Goal: Transaction & Acquisition: Purchase product/service

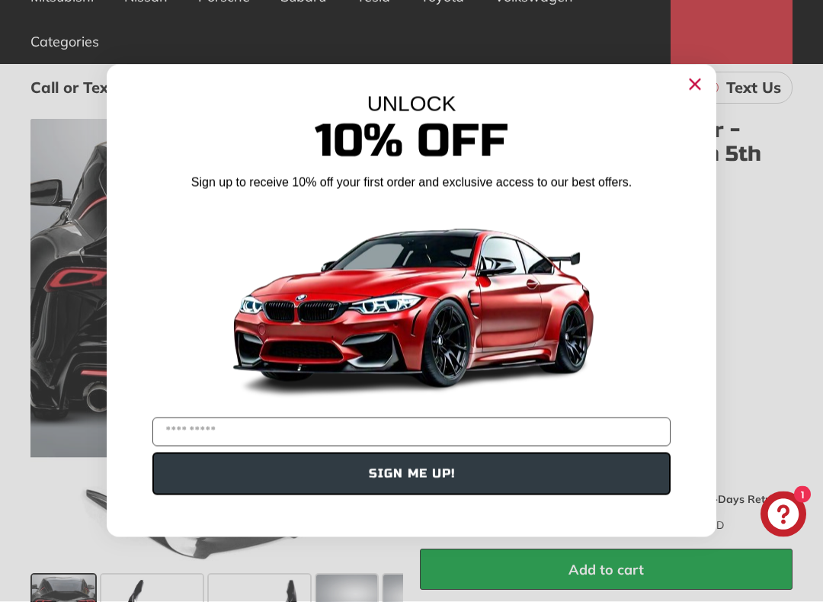
scroll to position [237, 0]
click at [701, 81] on circle "Close dialog" at bounding box center [694, 84] width 23 height 23
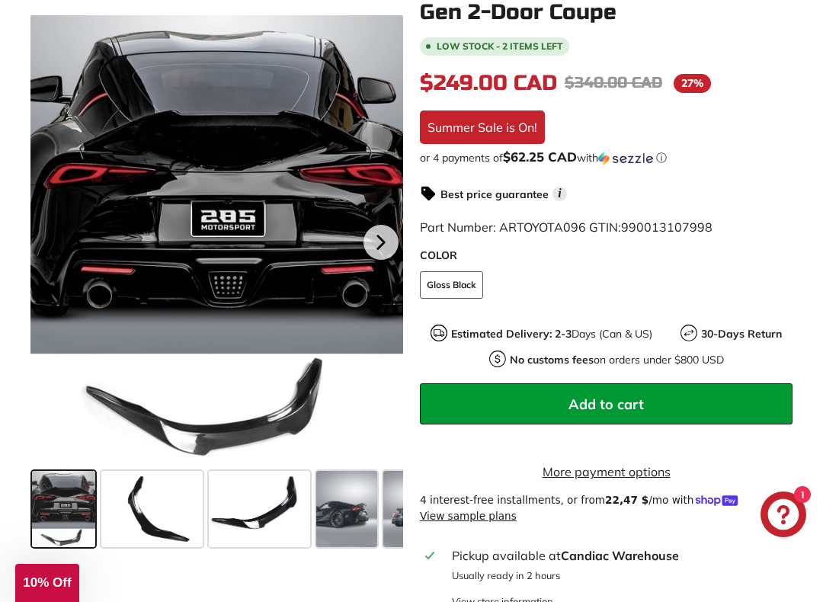
scroll to position [402, 0]
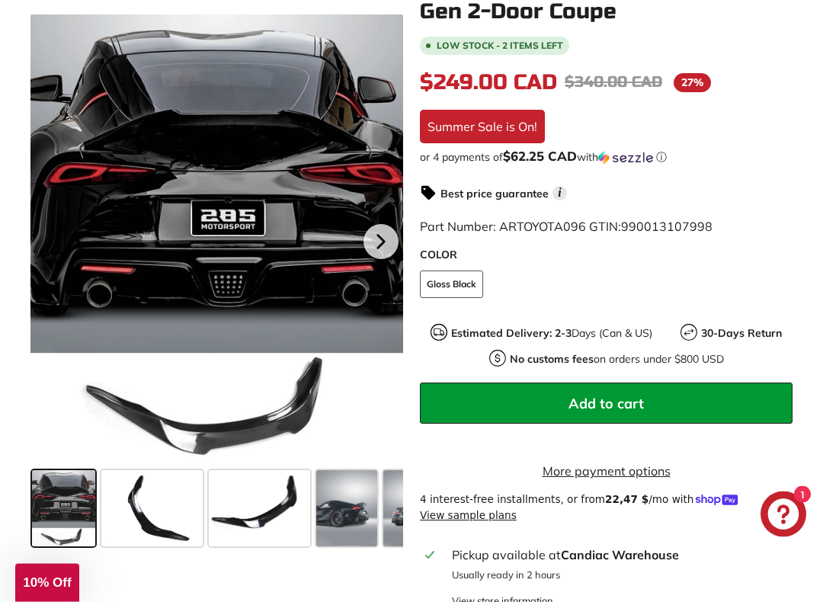
click at [266, 435] on div at bounding box center [216, 239] width 372 height 449
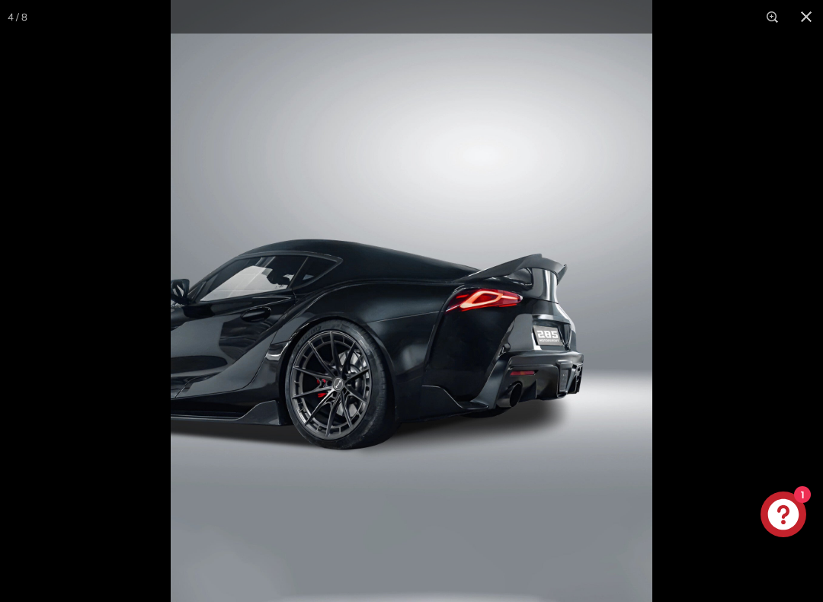
scroll to position [0, 129]
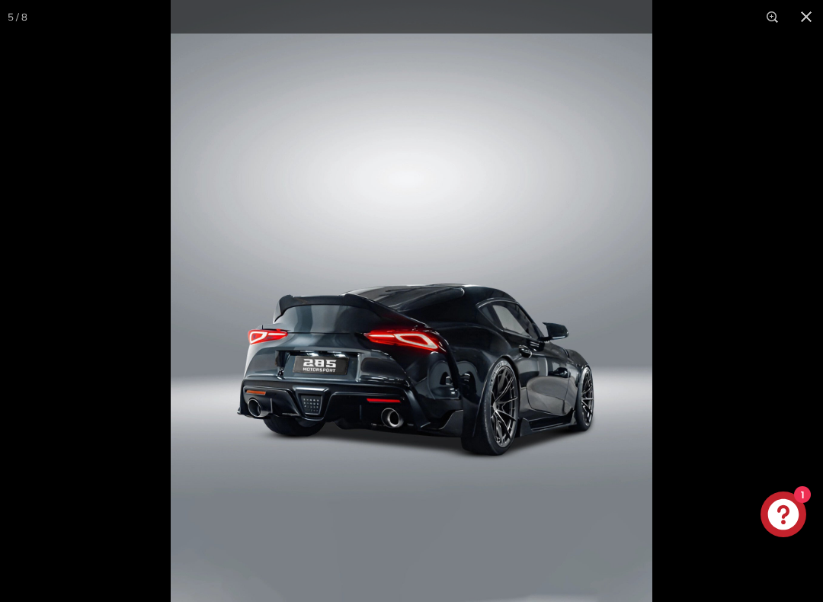
click at [805, 26] on button at bounding box center [806, 17] width 34 height 34
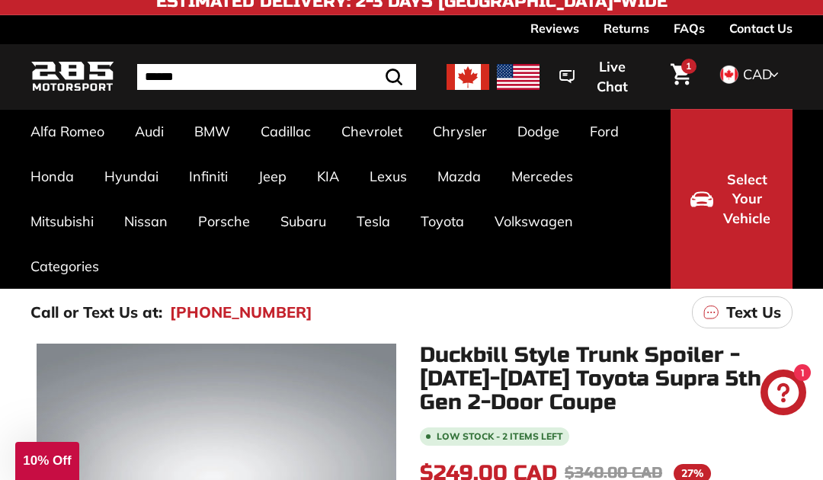
scroll to position [0, 0]
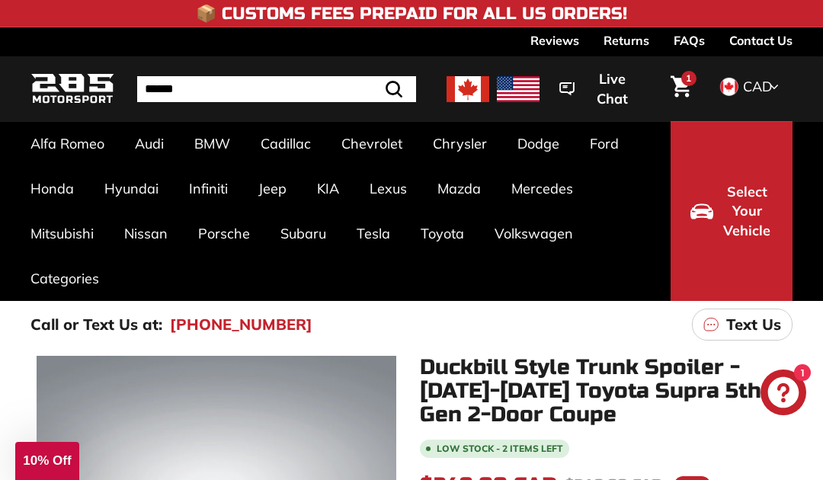
click at [766, 34] on link "Contact Us" at bounding box center [760, 40] width 63 height 26
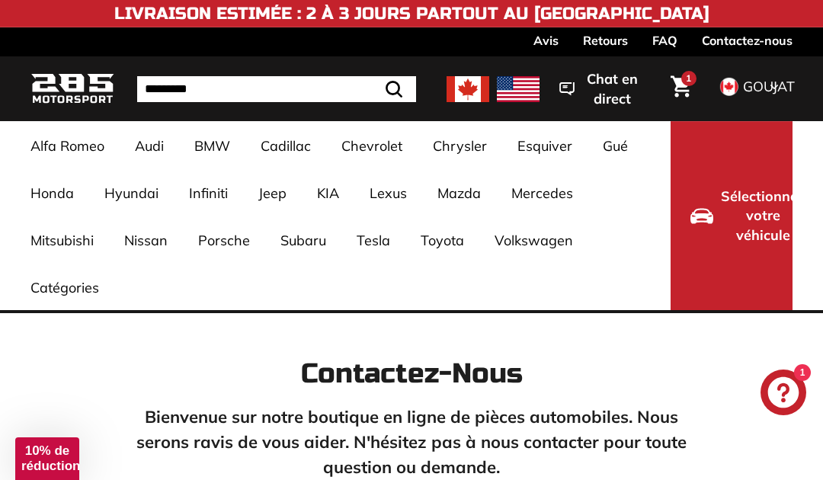
scroll to position [0, 3]
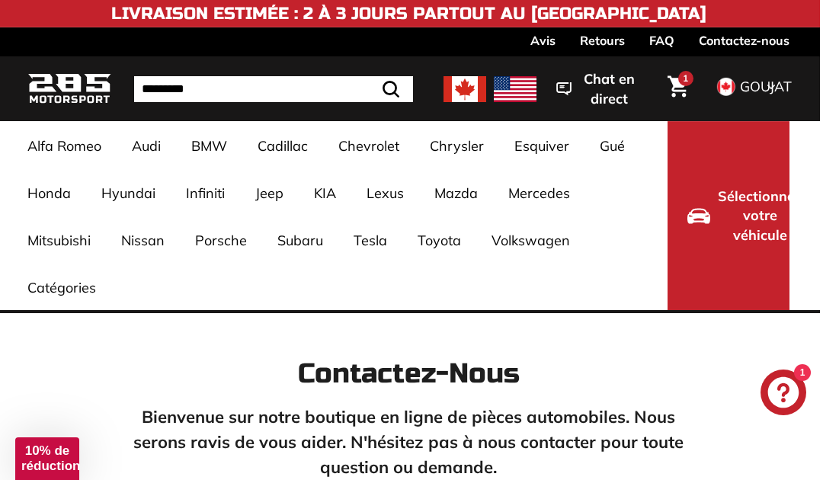
click at [677, 82] on icon "Panier" at bounding box center [677, 85] width 21 height 21
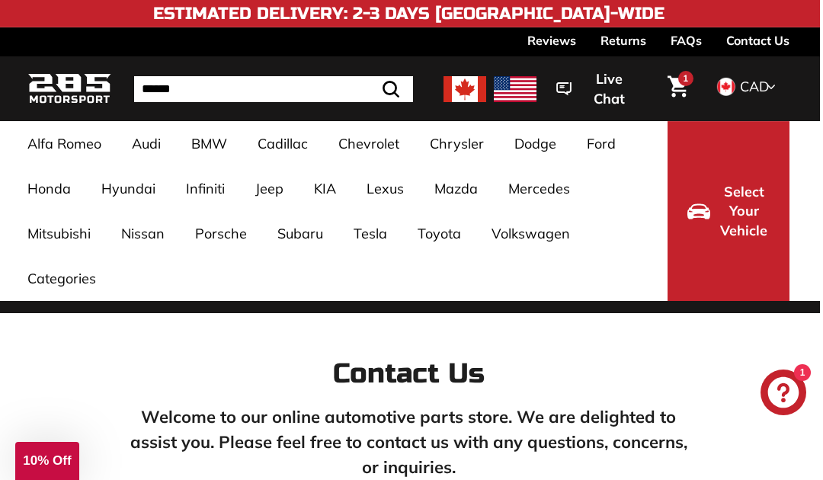
scroll to position [0, 0]
